Goal: Find specific page/section: Find specific page/section

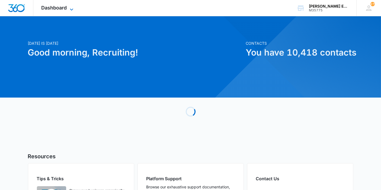
click at [53, 10] on span "Dashboard" at bounding box center [53, 8] width 25 height 6
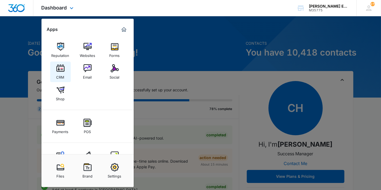
click at [63, 73] on div "CRM" at bounding box center [60, 75] width 8 height 7
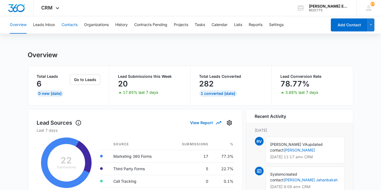
click at [71, 22] on button "Contacts" at bounding box center [69, 24] width 16 height 17
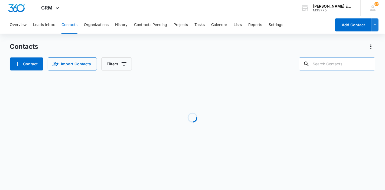
click at [332, 65] on input "text" at bounding box center [337, 63] width 76 height 13
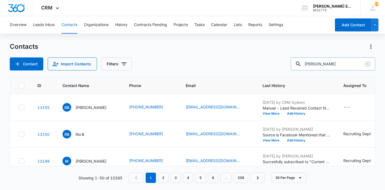
type input "[PERSON_NAME]"
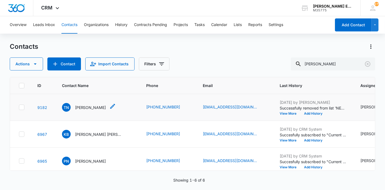
click at [92, 110] on p "[PERSON_NAME]" at bounding box center [90, 108] width 31 height 6
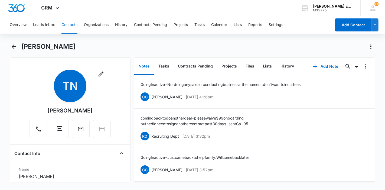
click at [5, 127] on main "Thomas Nguyen Remove TN Thomas Nguyen Contact Info Name Cancel Save Changes Tho…" at bounding box center [192, 115] width 385 height 147
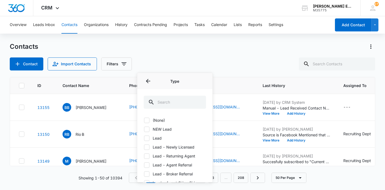
scroll to position [341, 0]
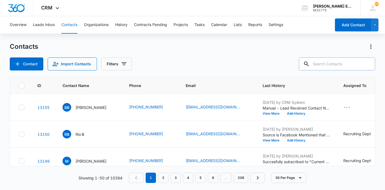
click at [326, 68] on input "text" at bounding box center [337, 63] width 76 height 13
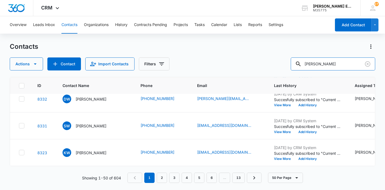
scroll to position [974, 0]
type input "[PERSON_NAME]"
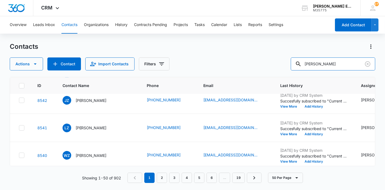
scroll to position [0, 0]
